Goal: Find contact information: Find contact information

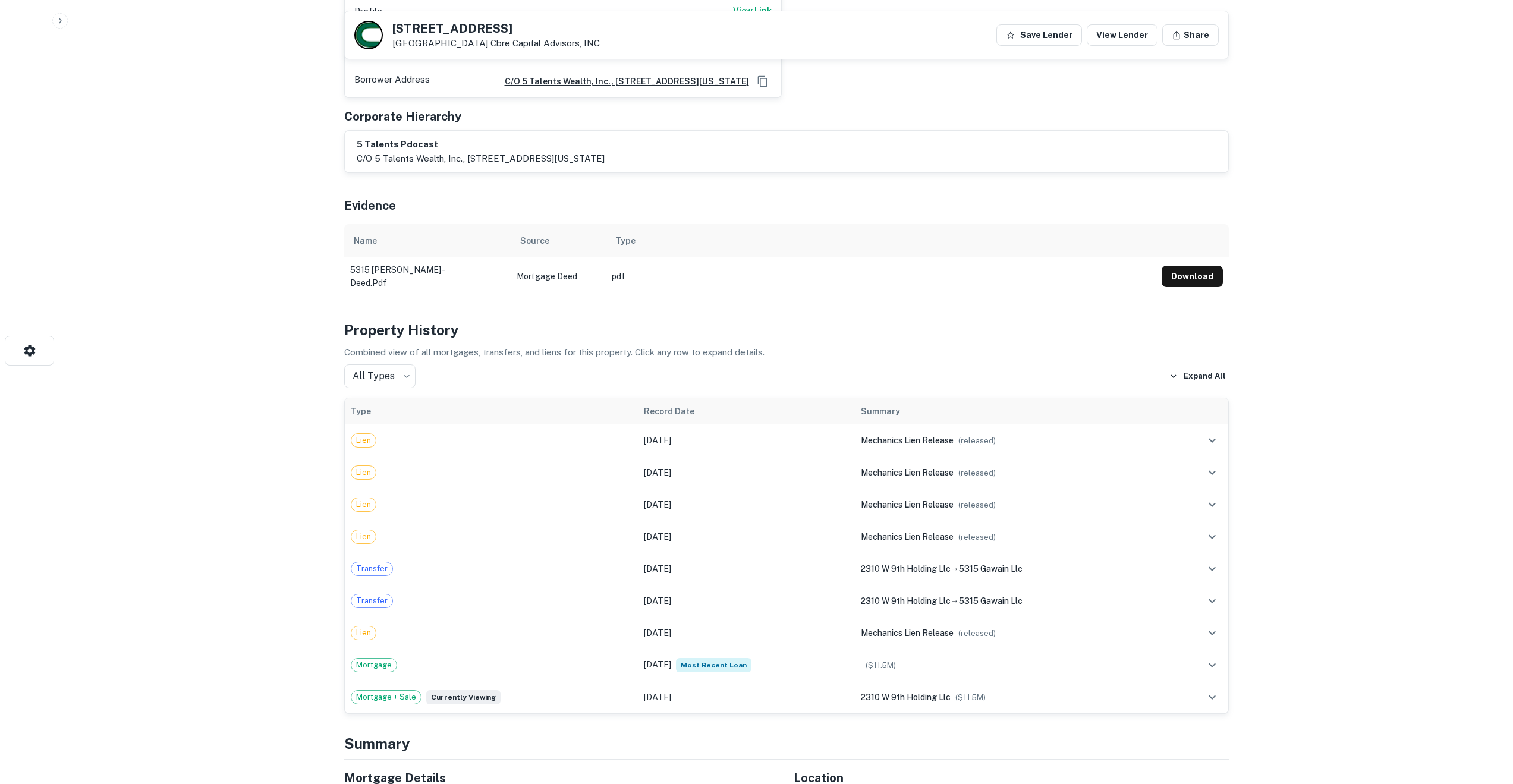
scroll to position [415, 0]
click at [426, 561] on div "Transfer" at bounding box center [492, 567] width 282 height 14
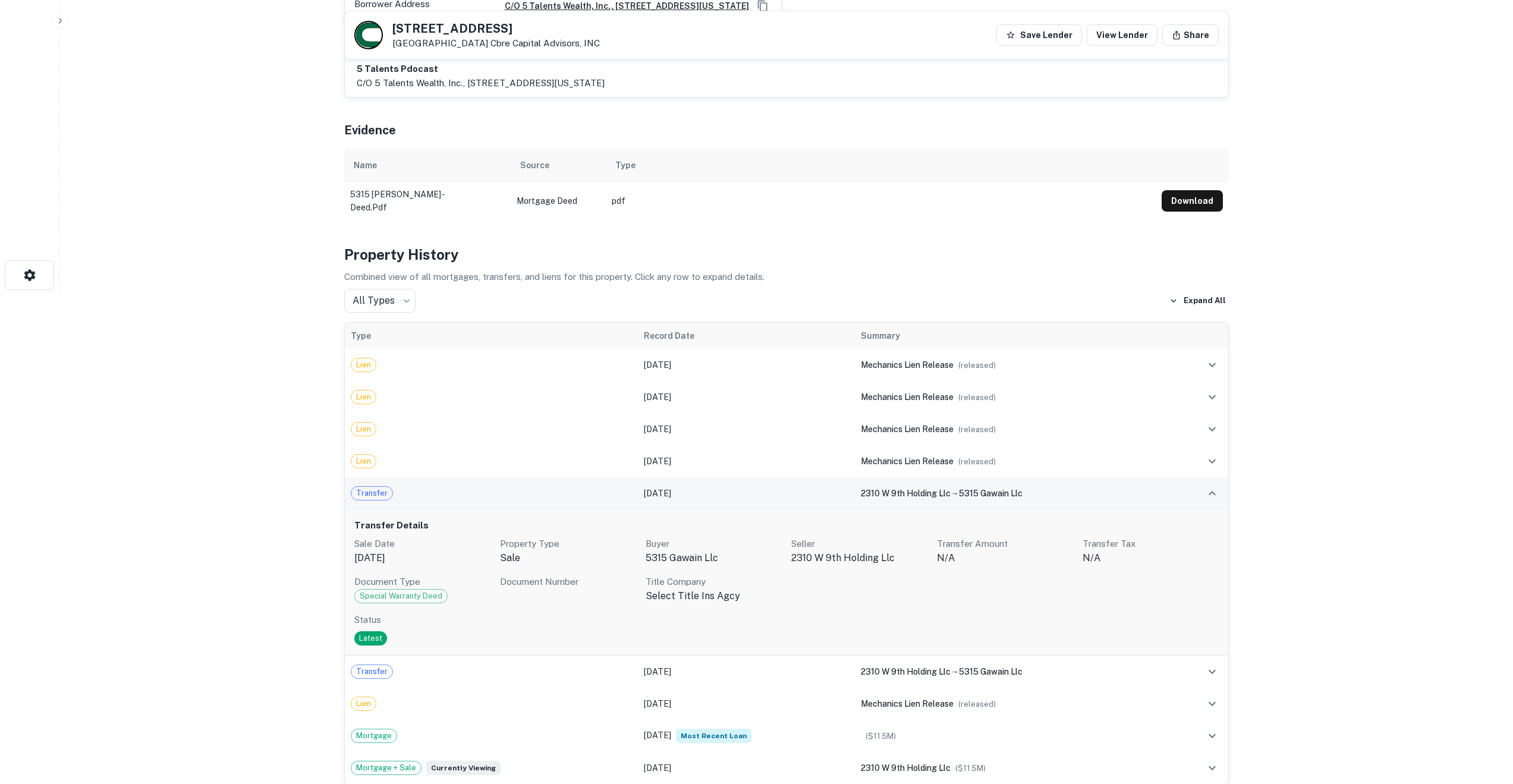
scroll to position [490, 0]
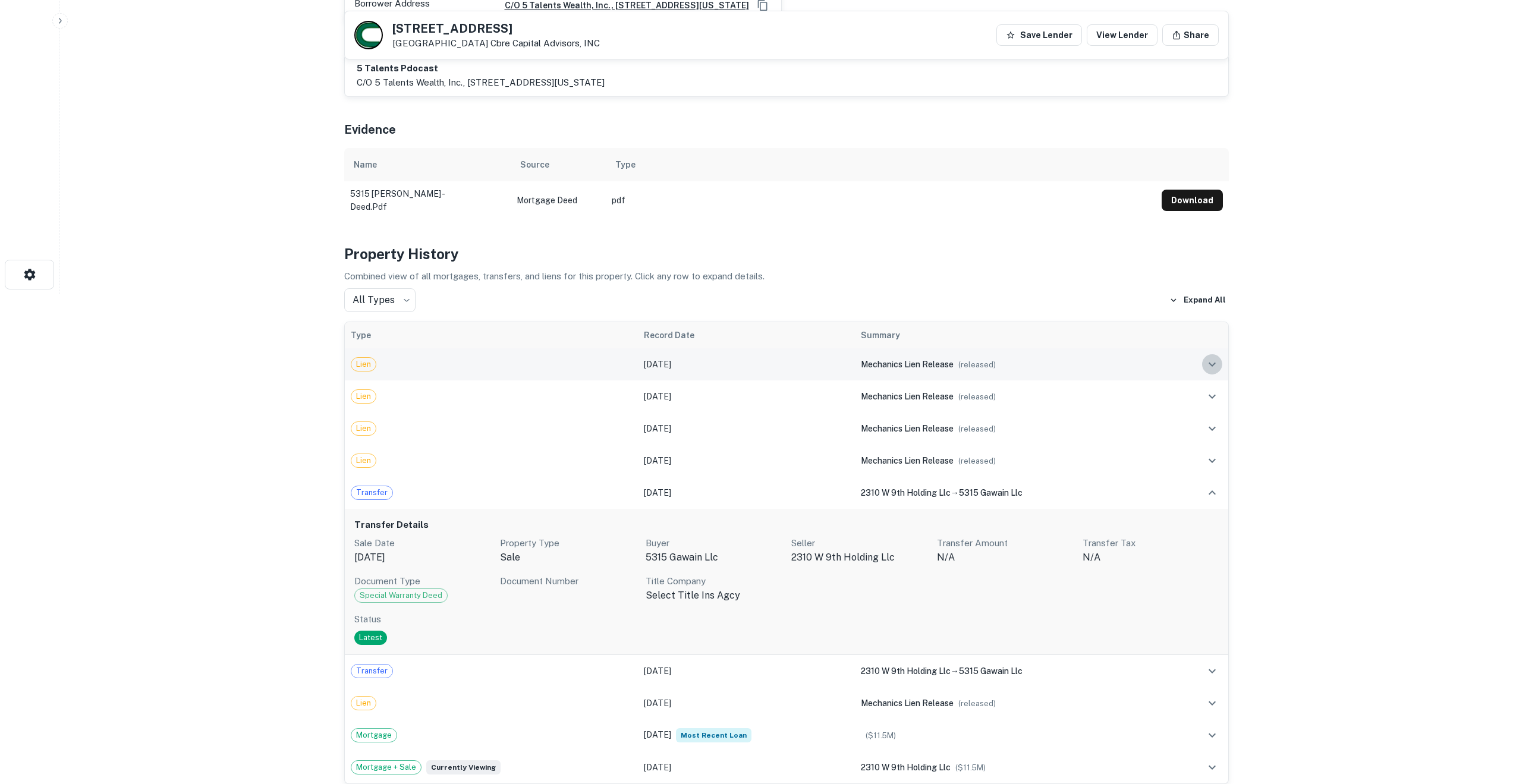
click at [1212, 362] on icon "expand row" at bounding box center [1212, 364] width 7 height 4
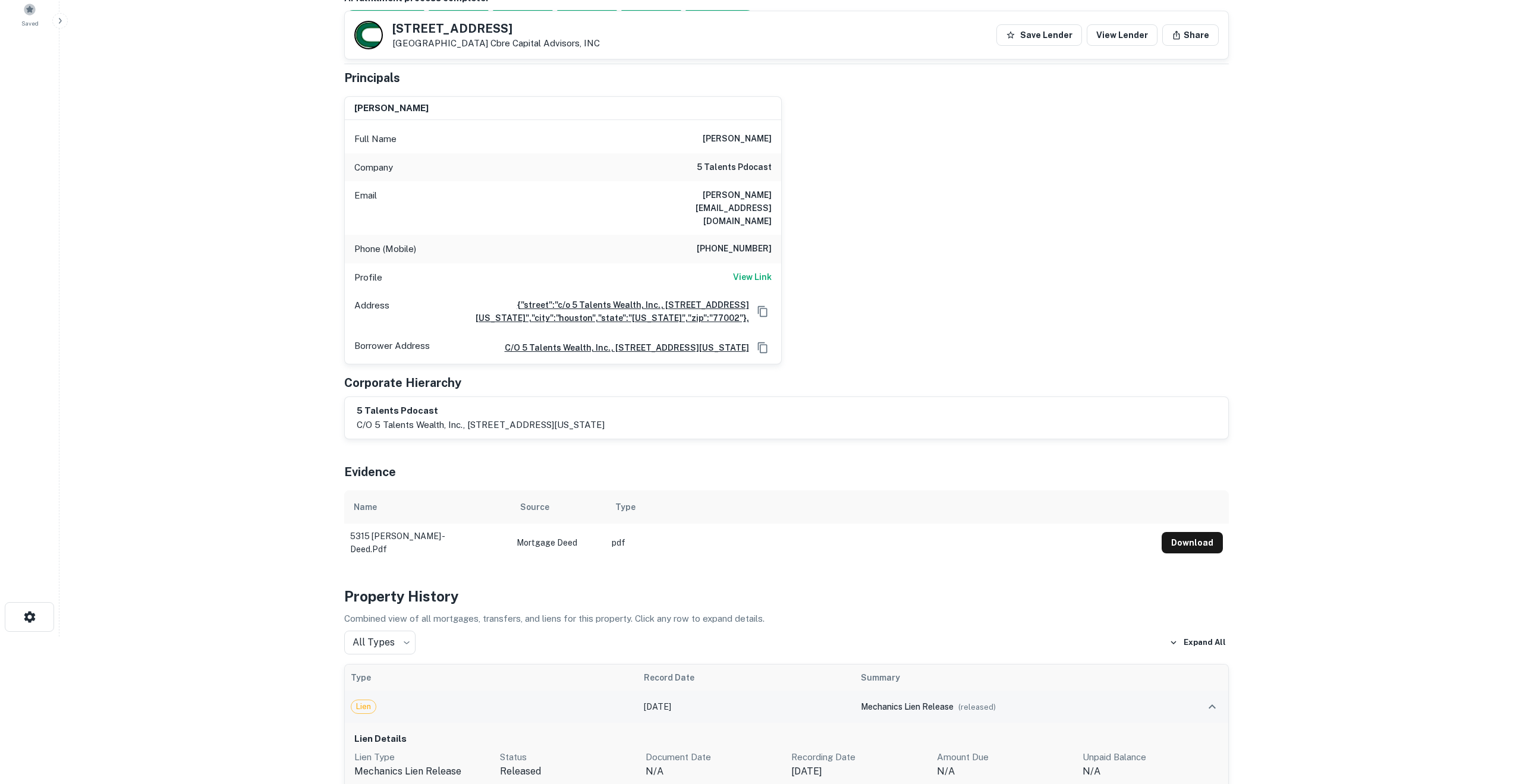
scroll to position [0, 0]
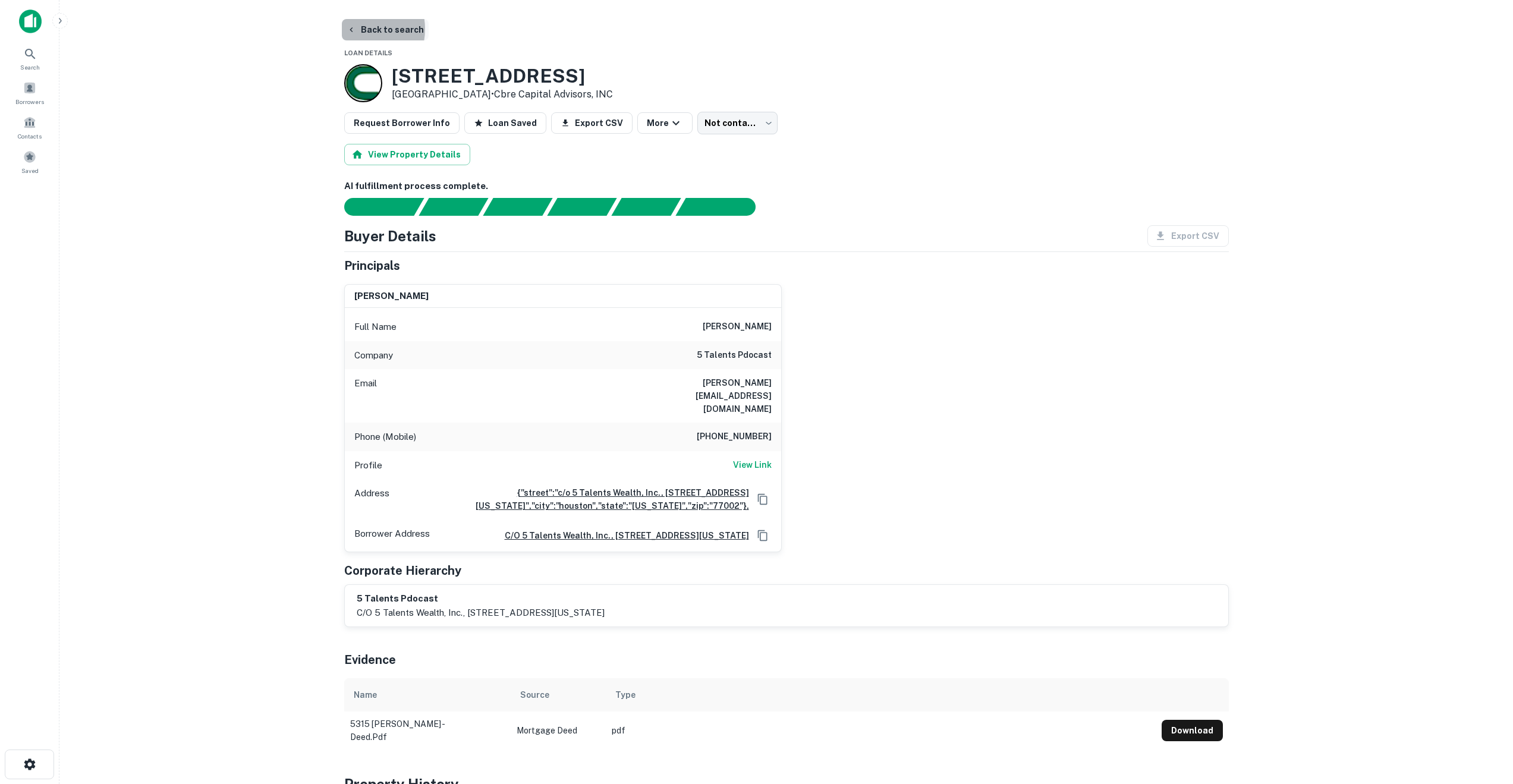
click at [359, 29] on button "Back to search" at bounding box center [385, 29] width 87 height 21
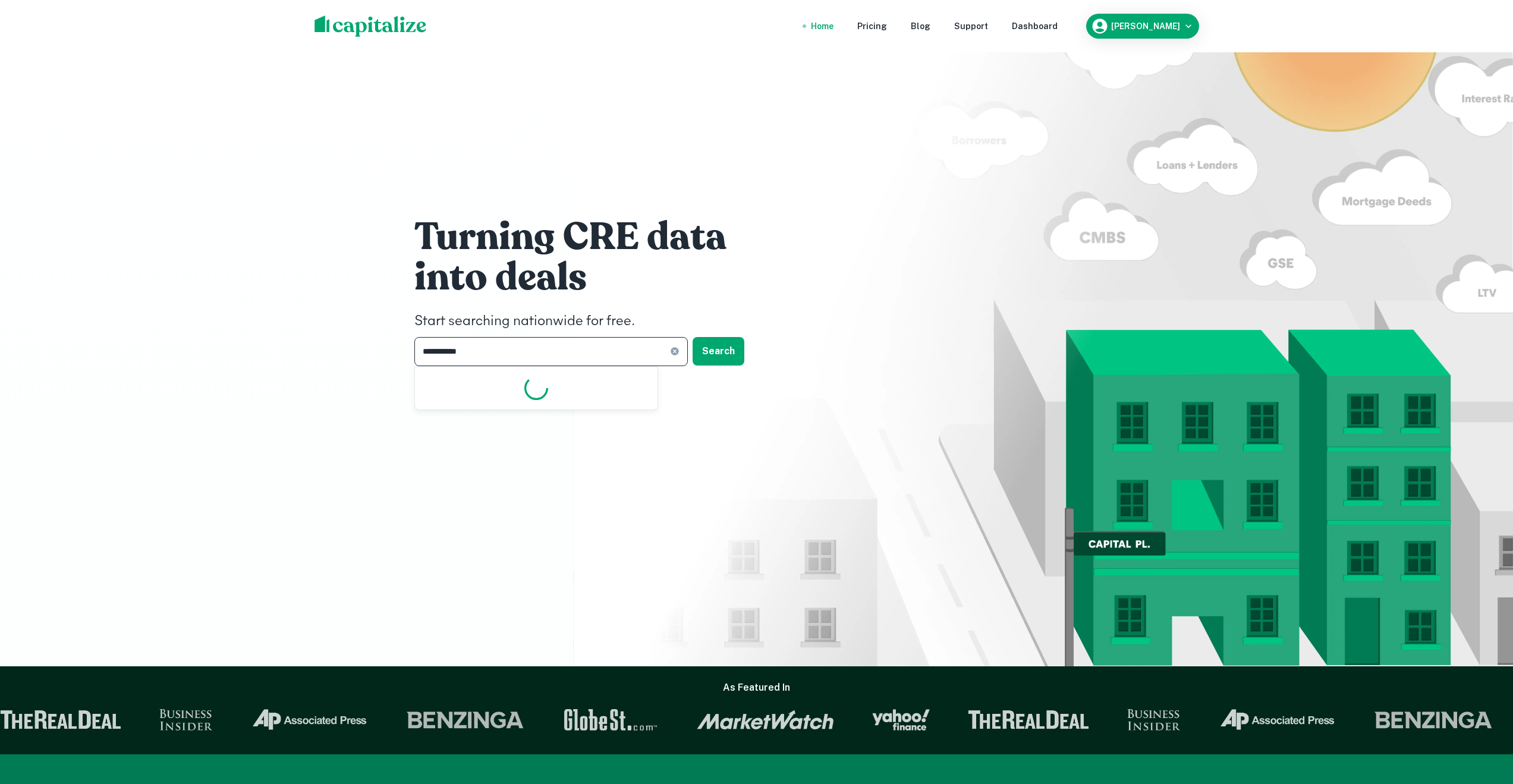
click at [487, 346] on input "**********" at bounding box center [542, 351] width 256 height 29
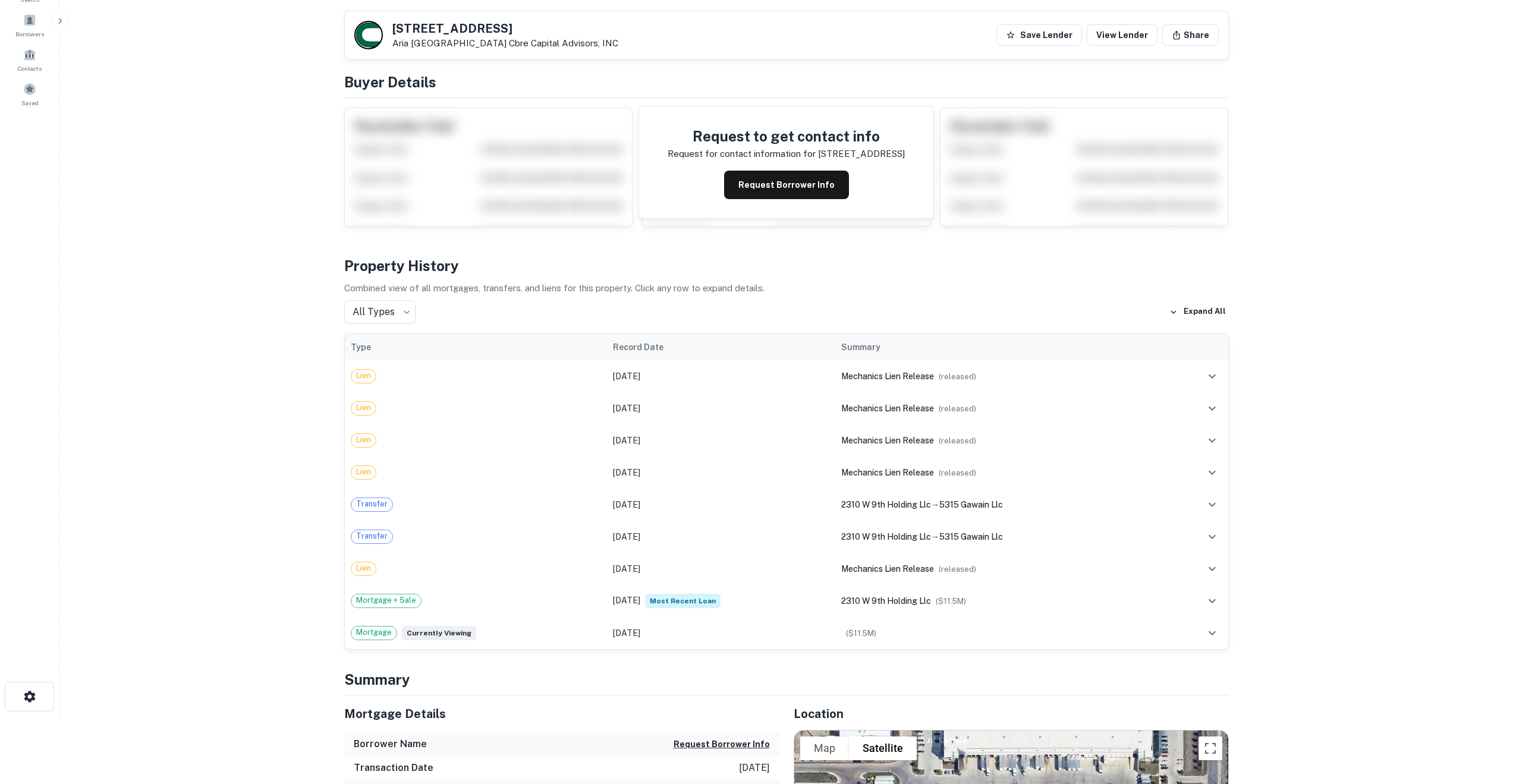
scroll to position [65, 0]
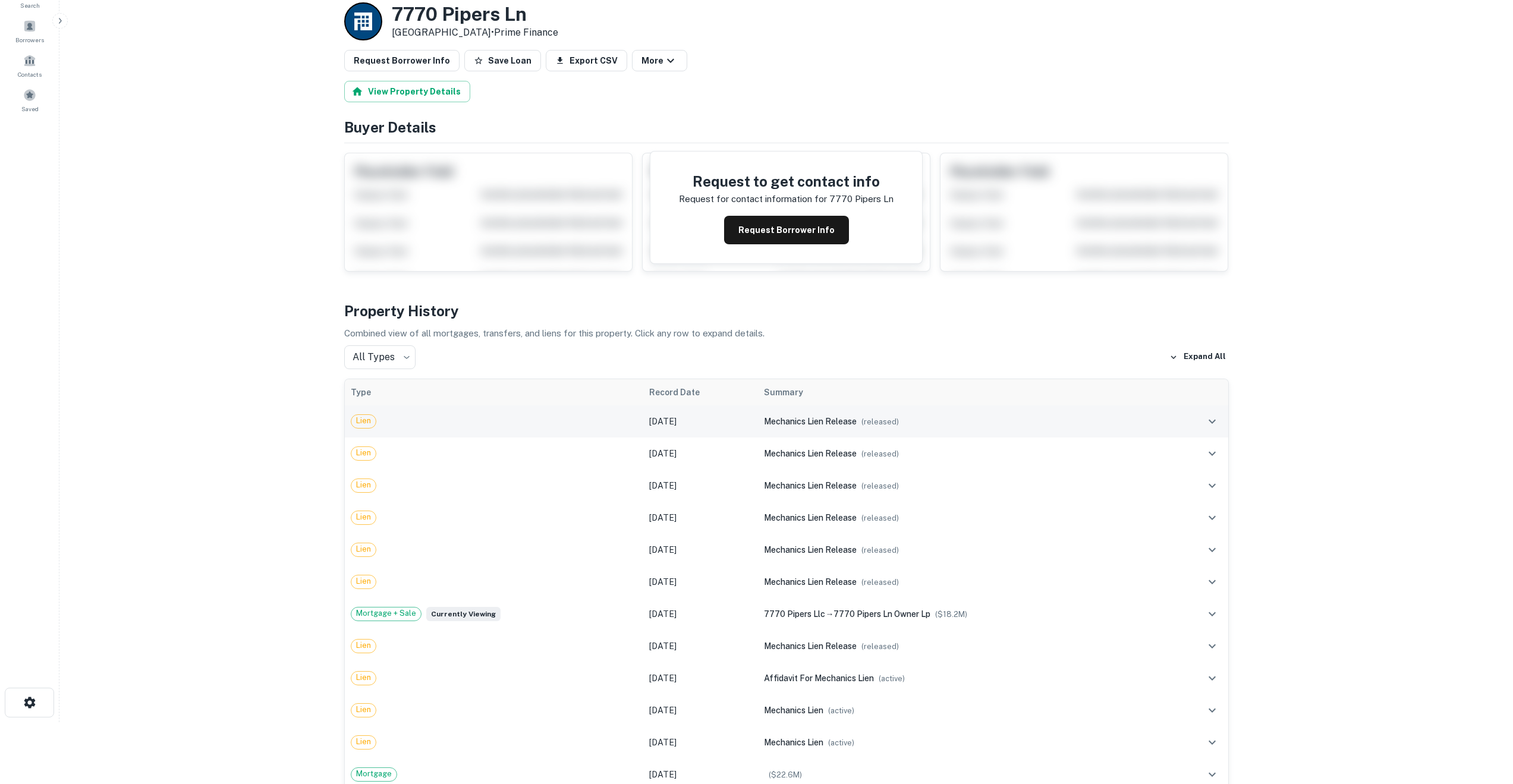
scroll to position [63, 0]
click at [406, 612] on span "Mortgage + Sale" at bounding box center [385, 612] width 70 height 12
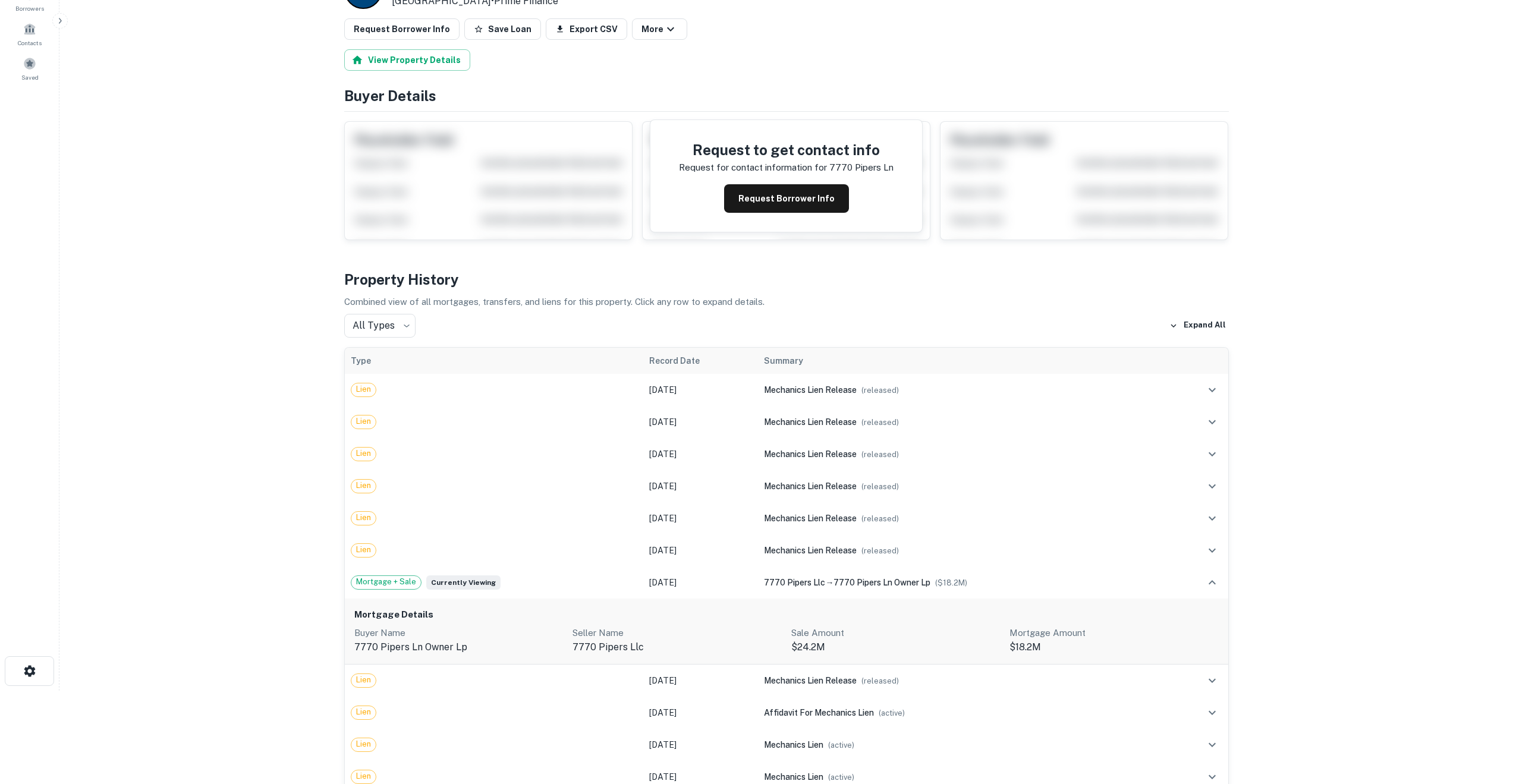
scroll to position [94, 0]
click at [794, 189] on button "Request Borrower Info" at bounding box center [787, 198] width 125 height 29
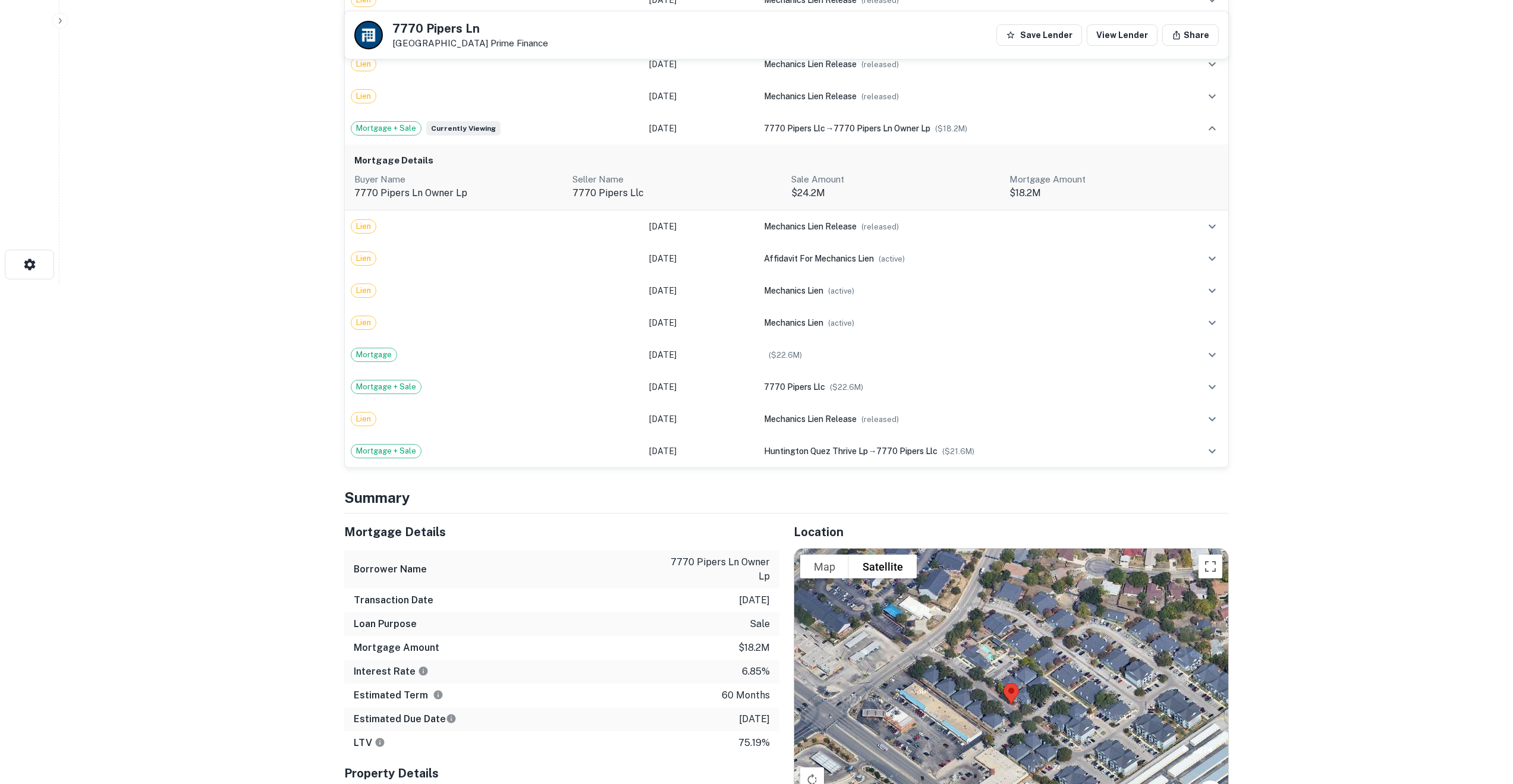
scroll to position [500, 0]
click at [1215, 387] on icon "expand row" at bounding box center [1212, 385] width 14 height 14
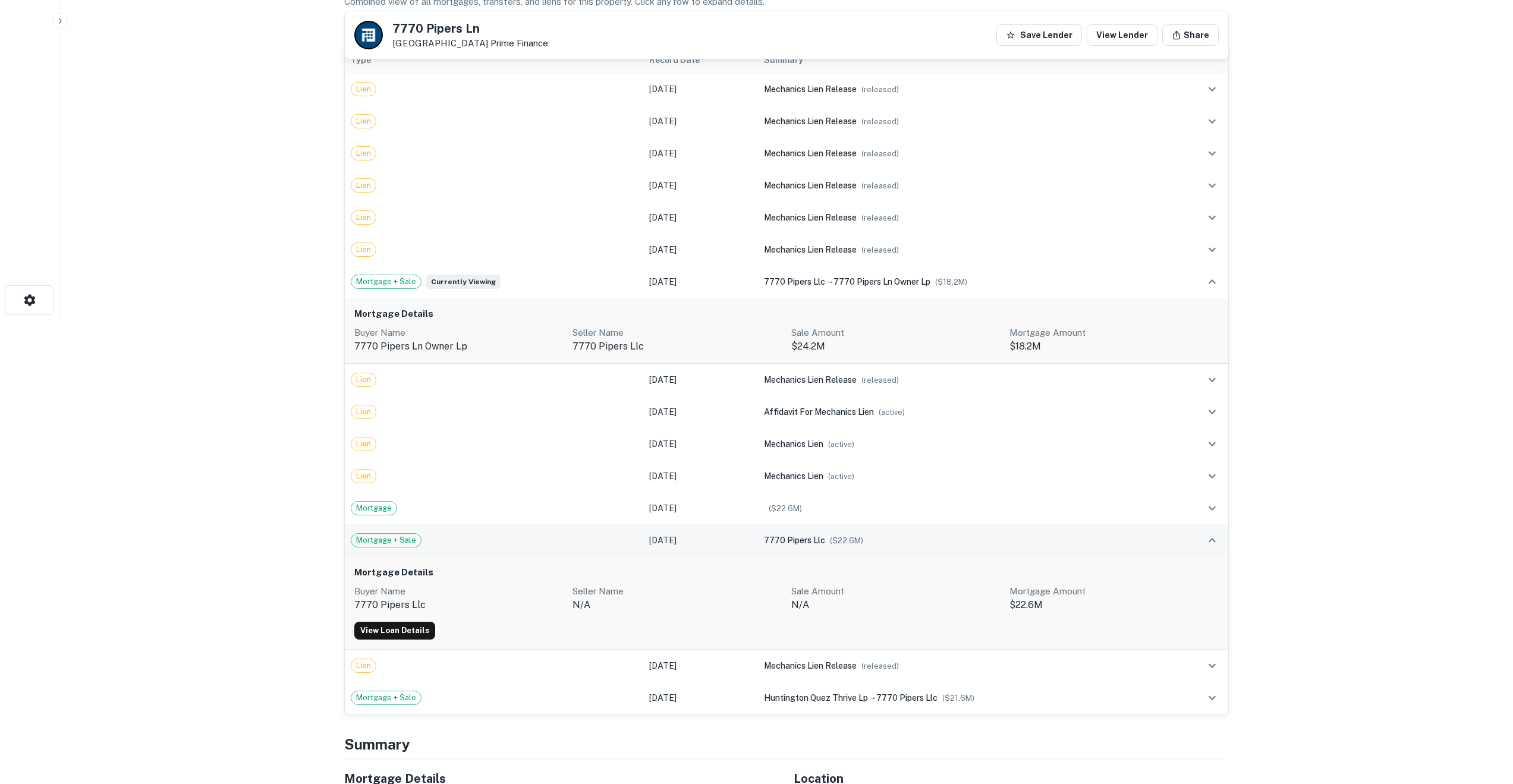
scroll to position [465, 0]
click at [389, 635] on link "View Loan Details" at bounding box center [395, 630] width 81 height 18
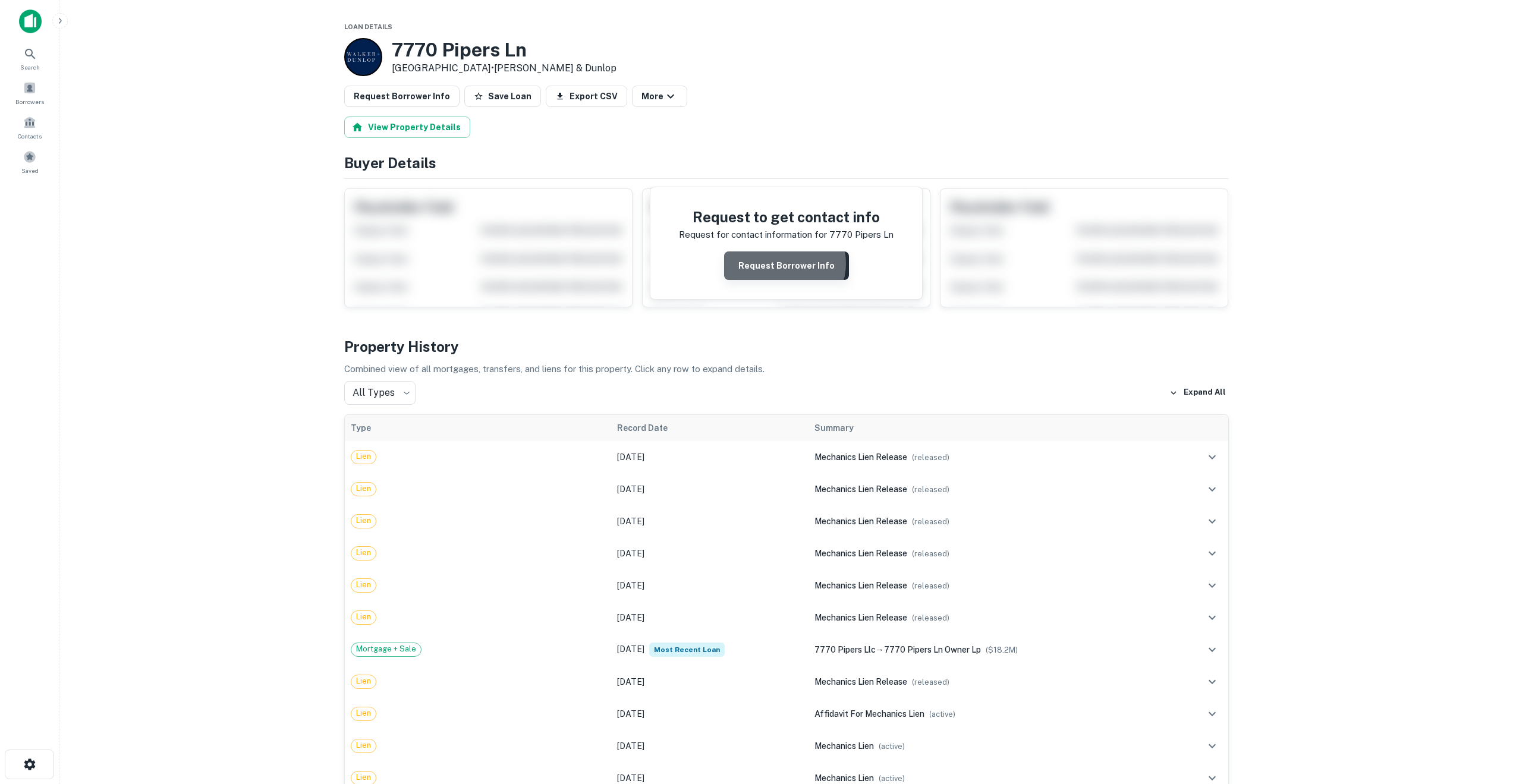
click at [785, 263] on button "Request Borrower Info" at bounding box center [787, 265] width 125 height 29
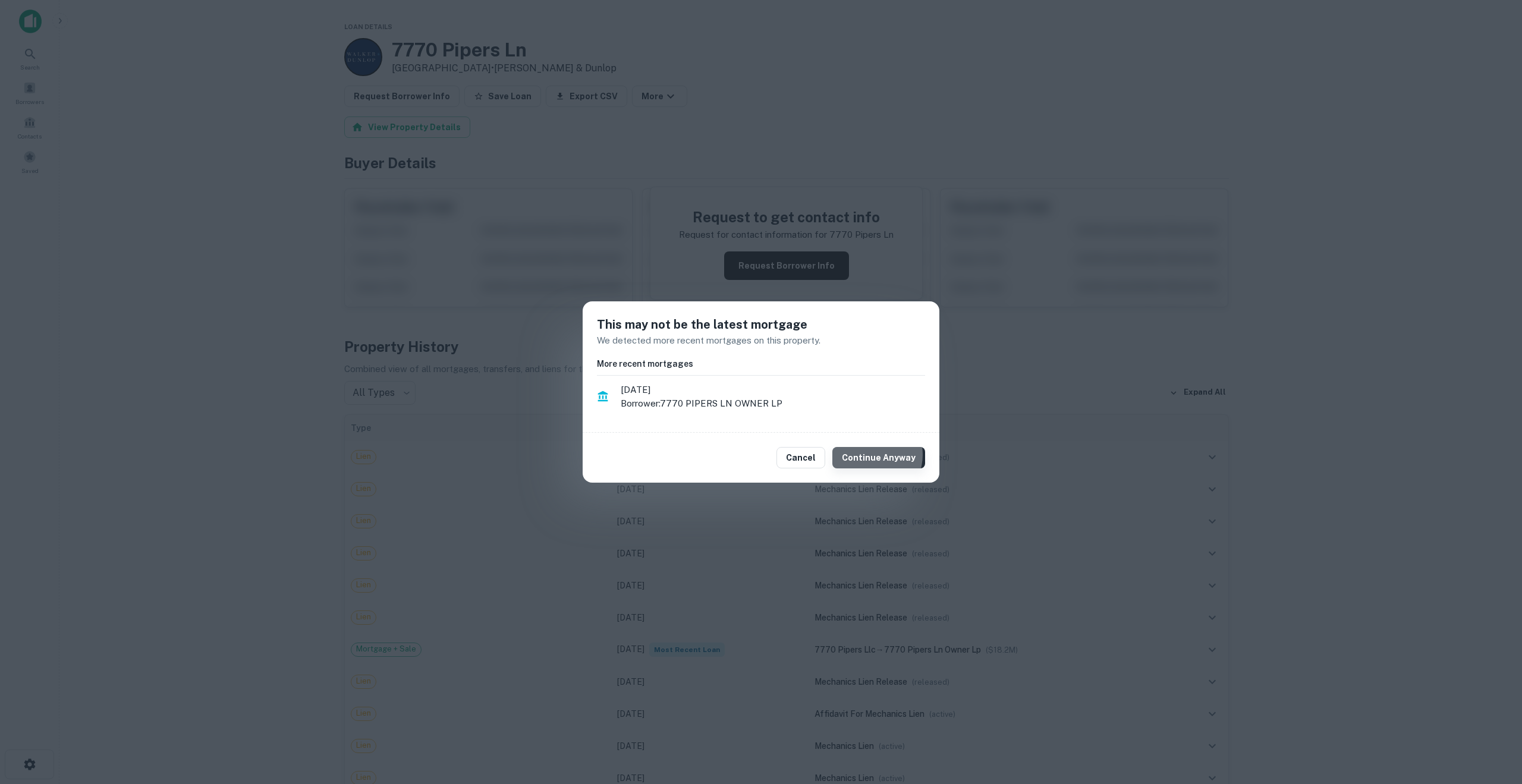
click at [874, 455] on button "Continue Anyway" at bounding box center [879, 457] width 92 height 21
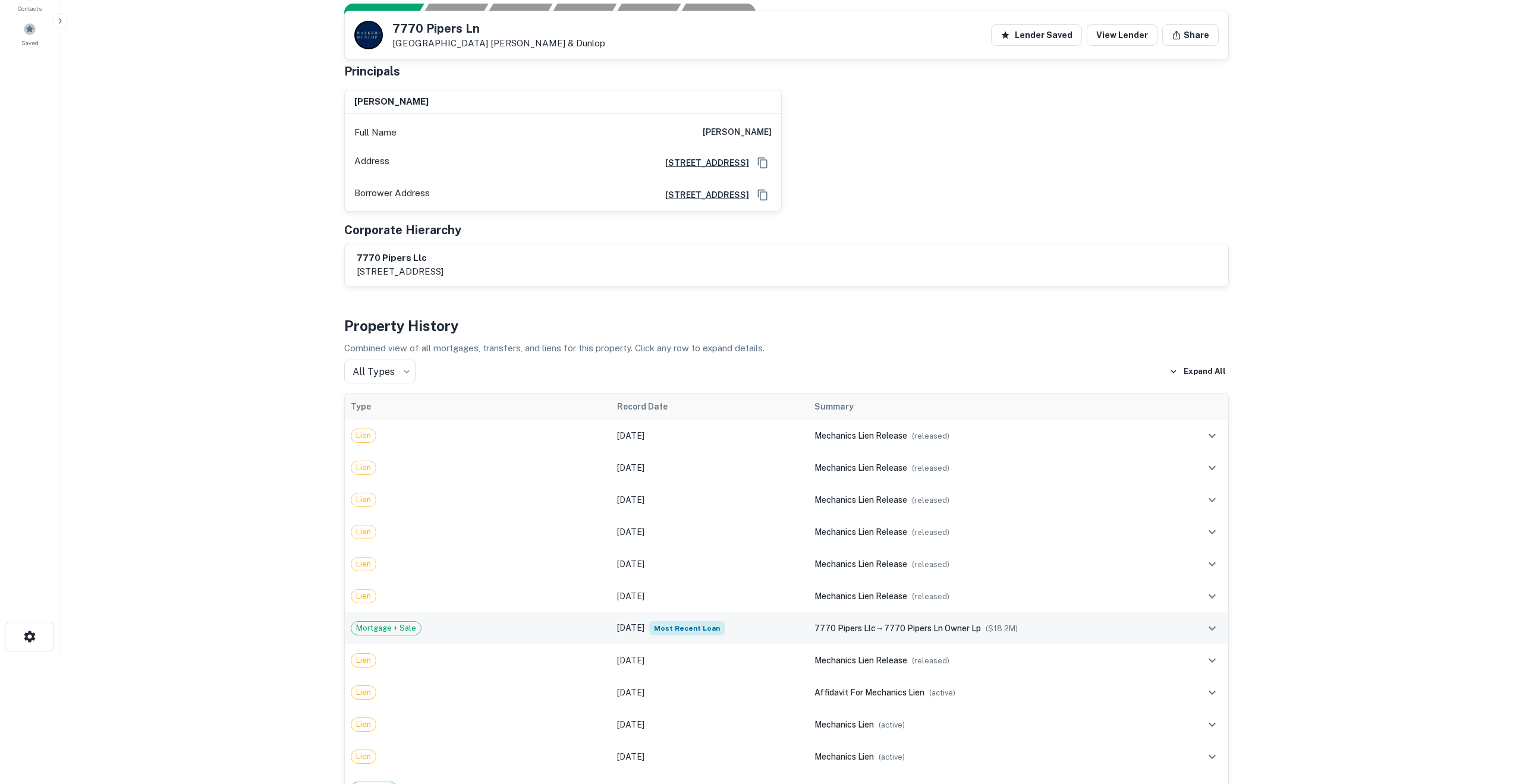
scroll to position [127, 0]
click at [576, 631] on div "Mortgage + Sale" at bounding box center [478, 628] width 255 height 14
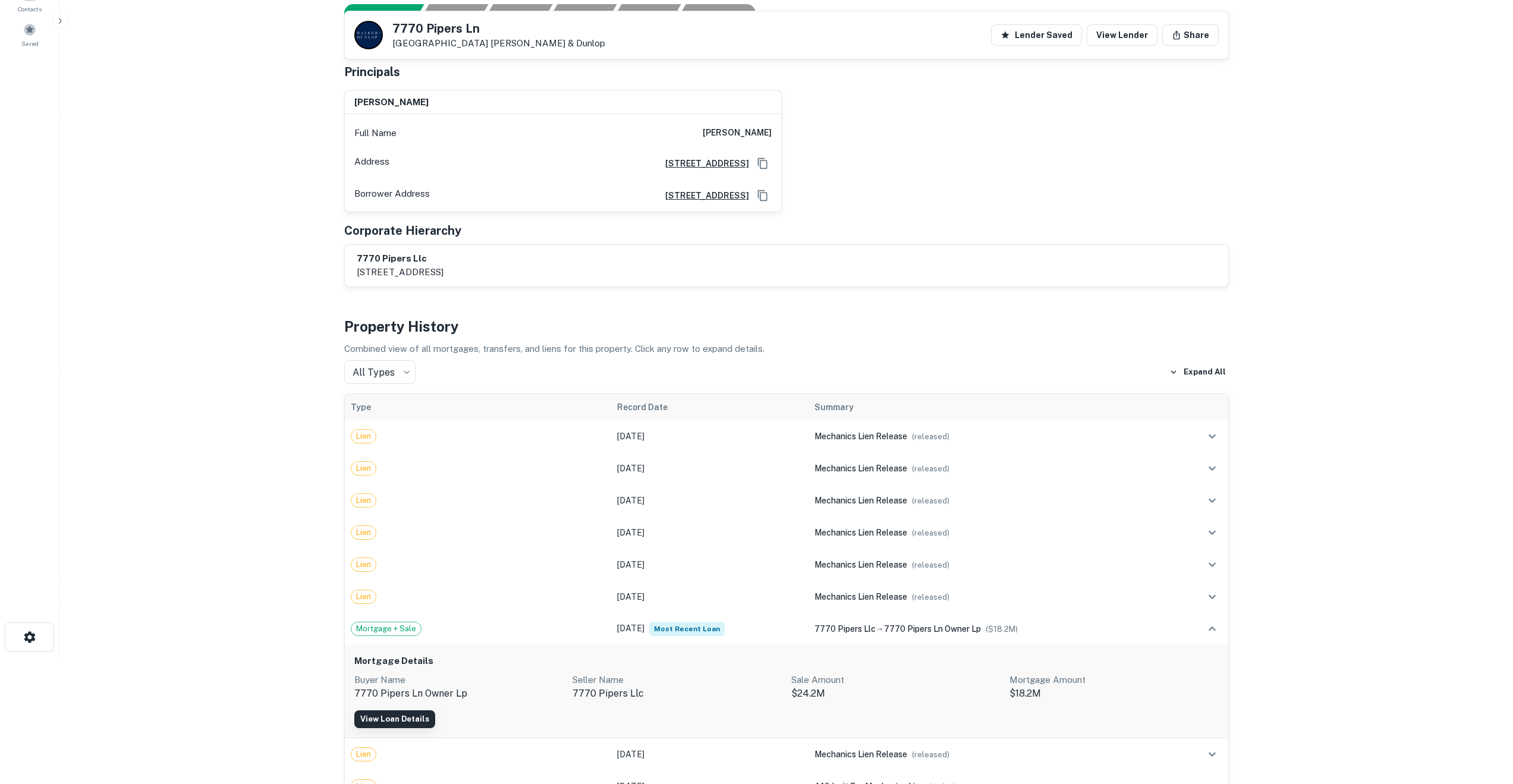
scroll to position [290, 0]
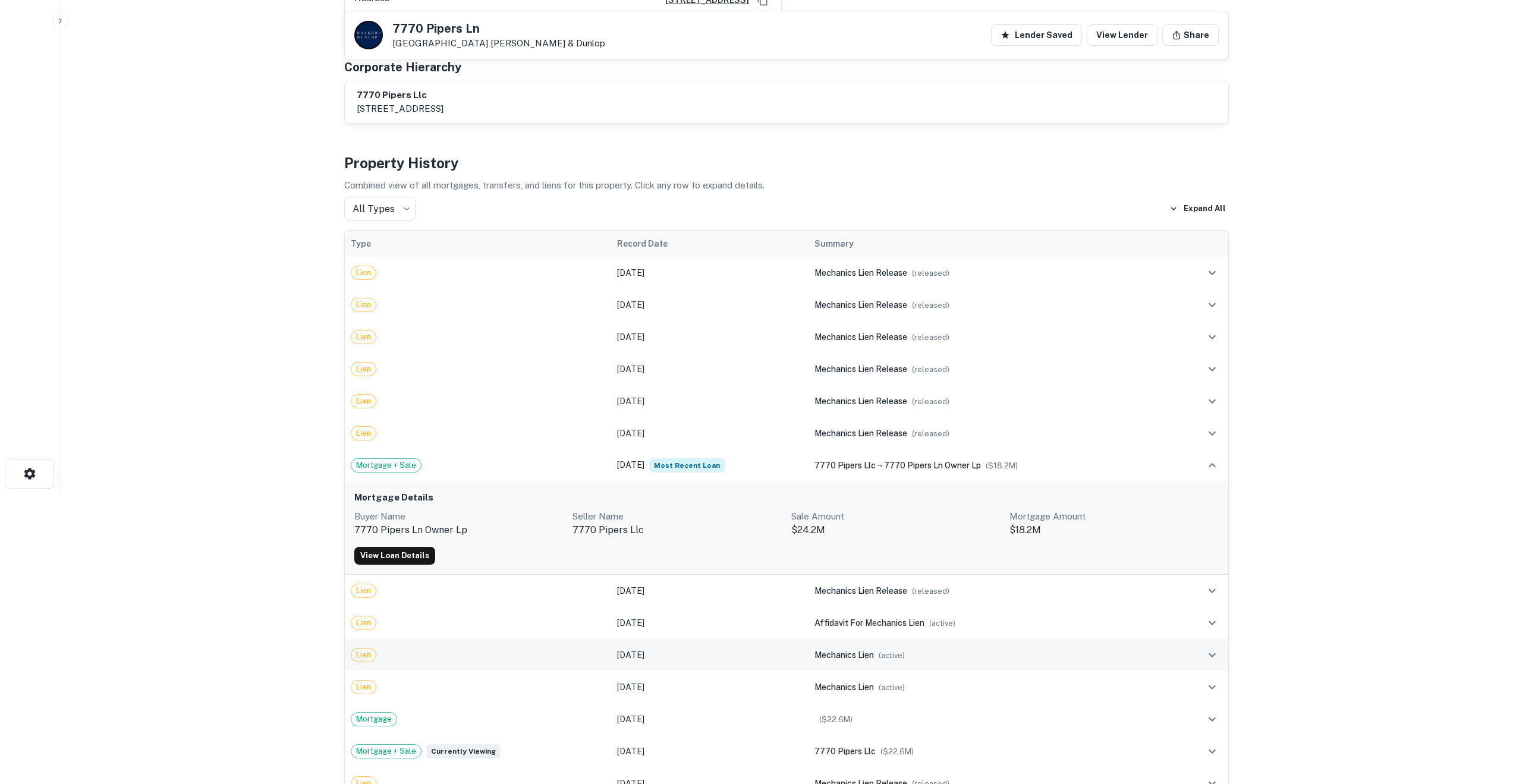
click at [885, 650] on div "mechanics lien ( active )" at bounding box center [992, 655] width 355 height 13
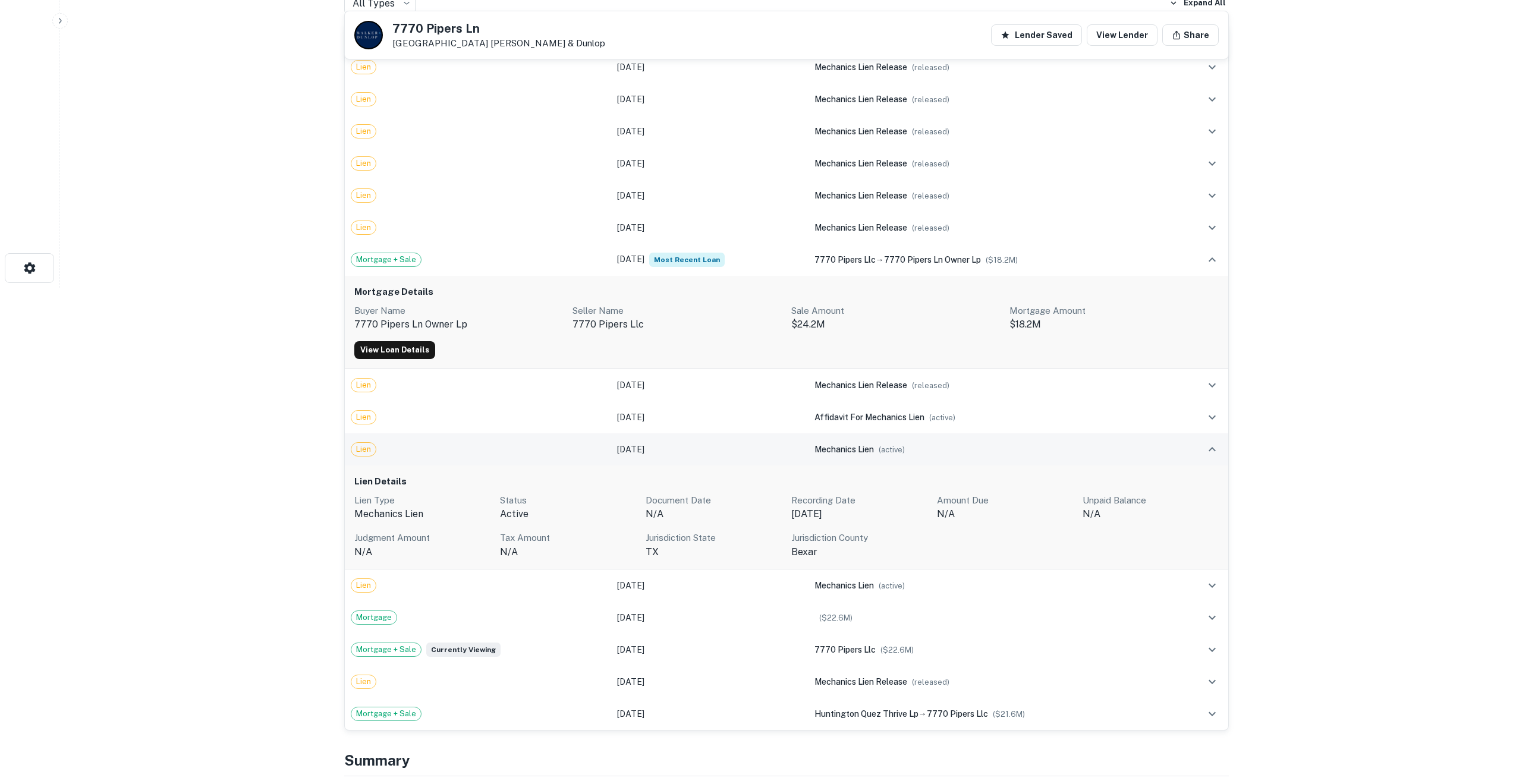
scroll to position [497, 0]
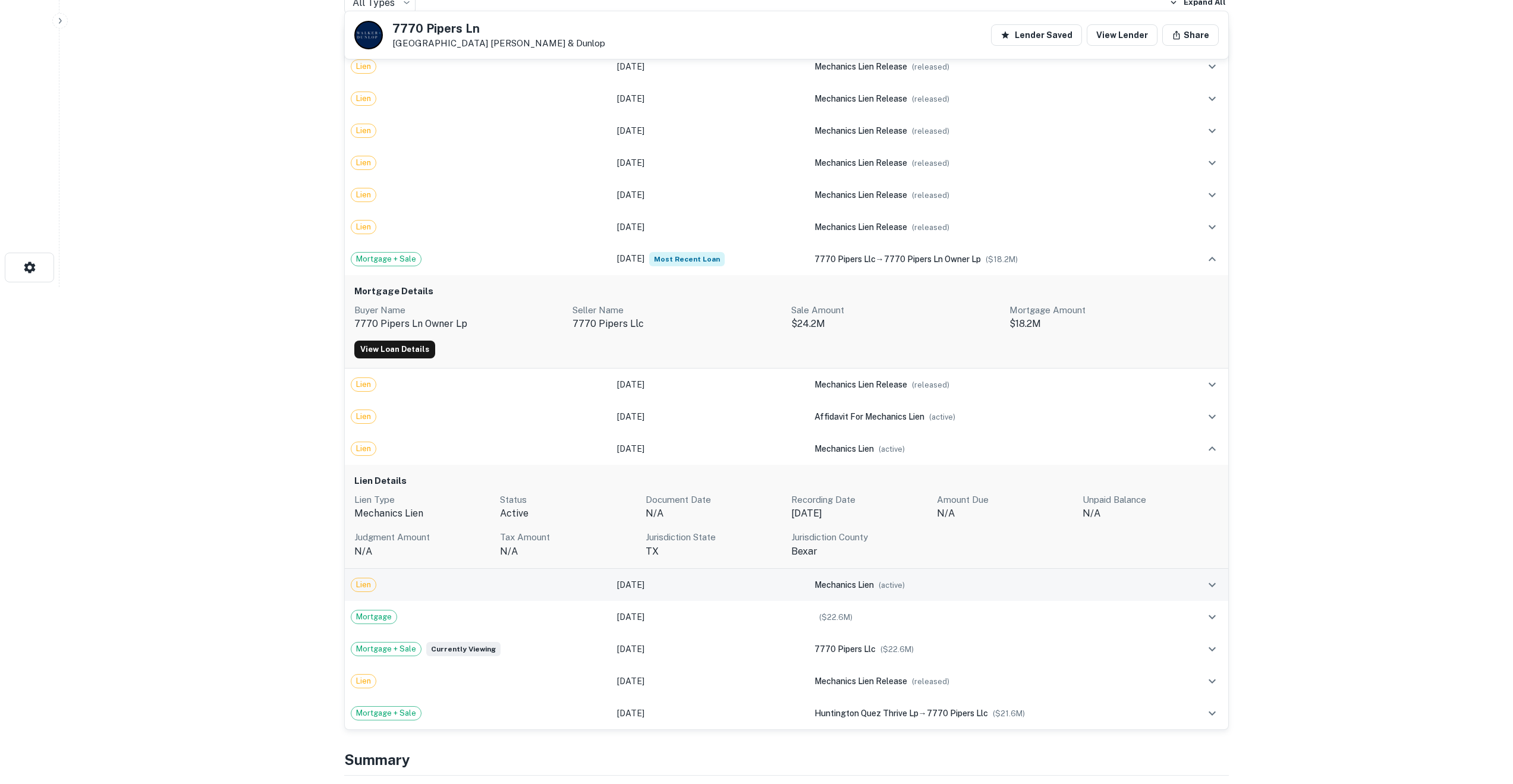
click at [880, 581] on div "mechanics lien ( active )" at bounding box center [992, 585] width 355 height 13
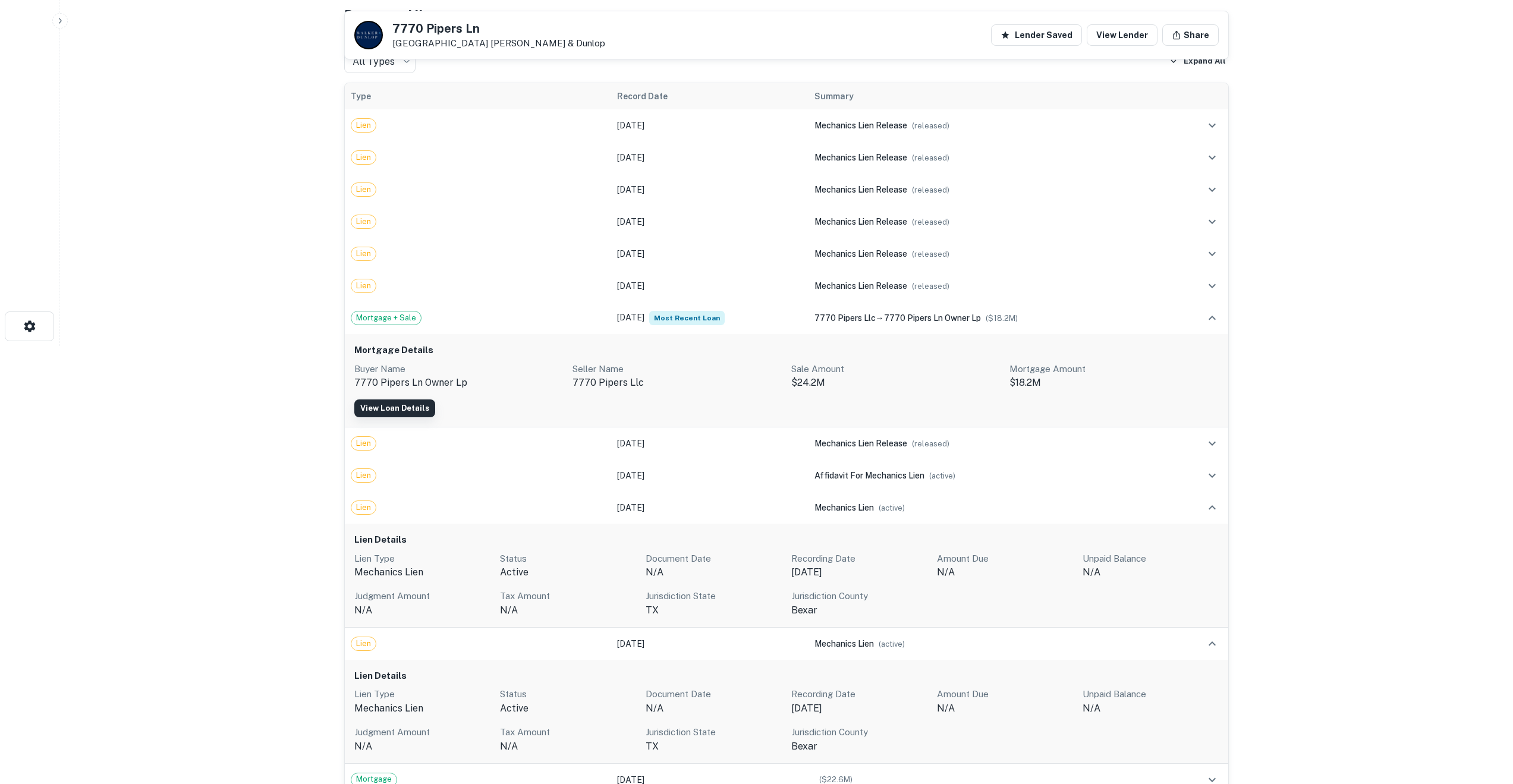
scroll to position [428, 0]
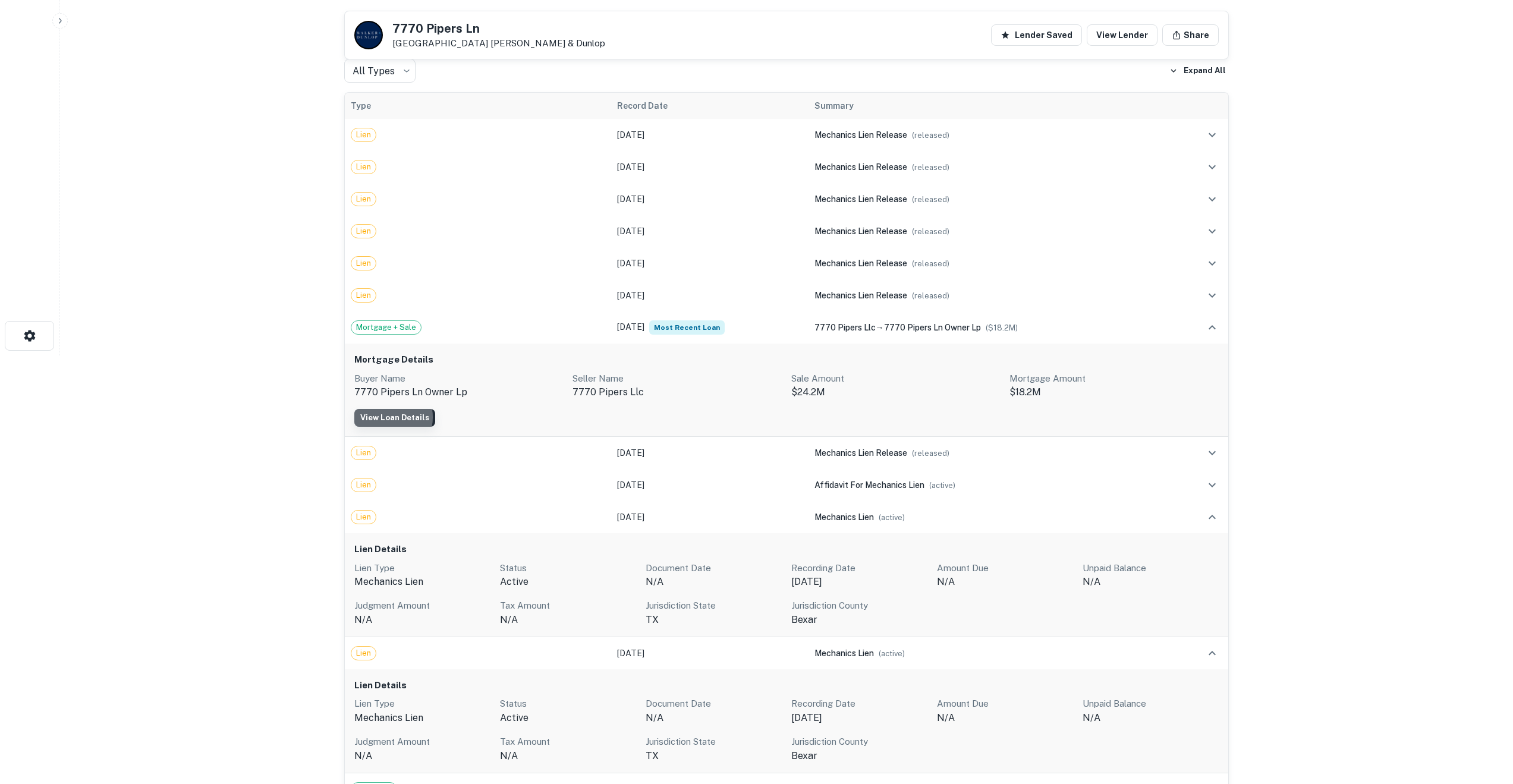
click at [385, 417] on link "View Loan Details" at bounding box center [395, 417] width 81 height 18
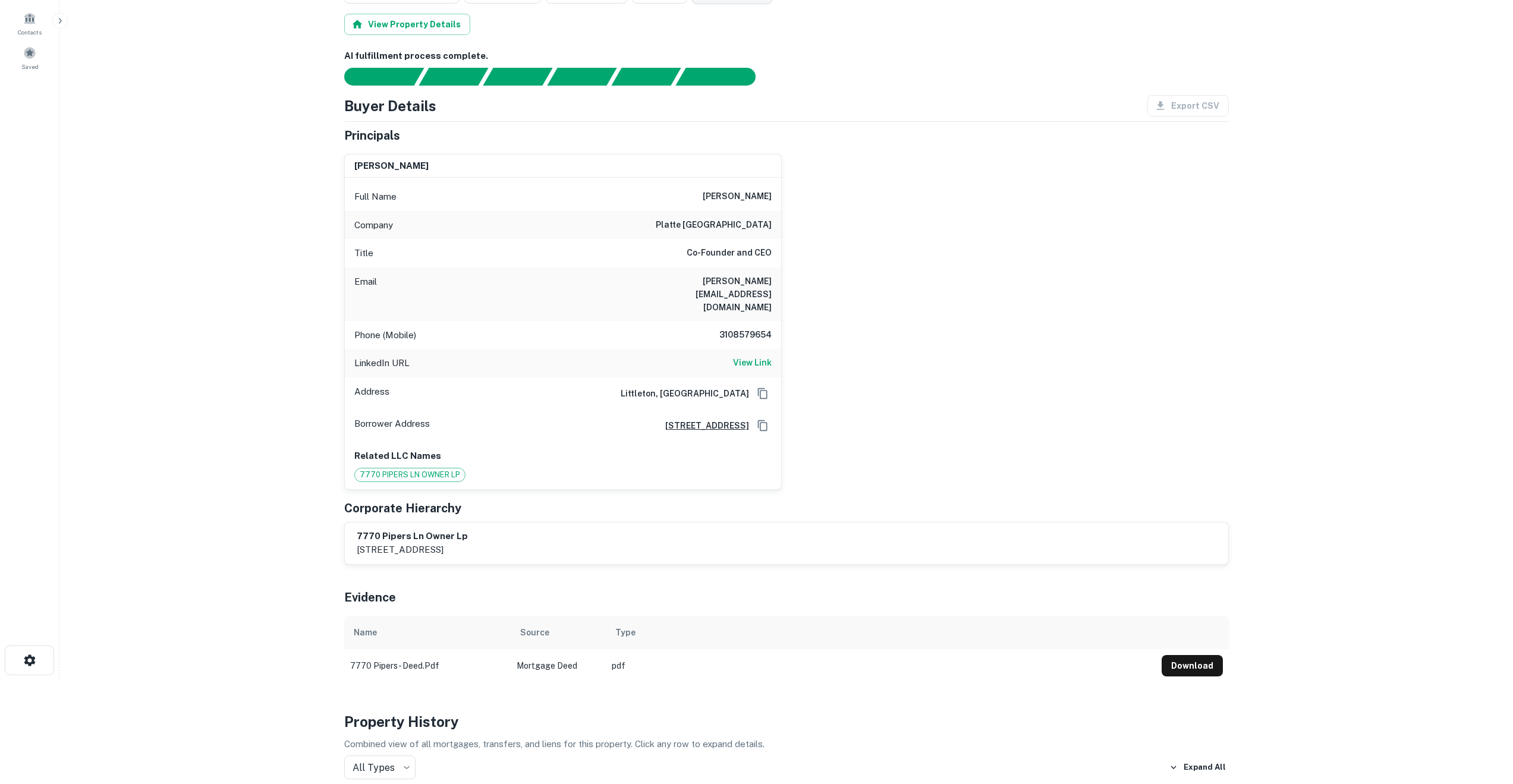
scroll to position [105, 0]
drag, startPoint x: 772, startPoint y: 283, endPoint x: 721, endPoint y: 284, distance: 51.0
click at [721, 284] on div "Email degner@plattecc.com" at bounding box center [562, 293] width 436 height 53
copy h6 "plattecc.com"
